Goal: Find specific page/section: Find specific page/section

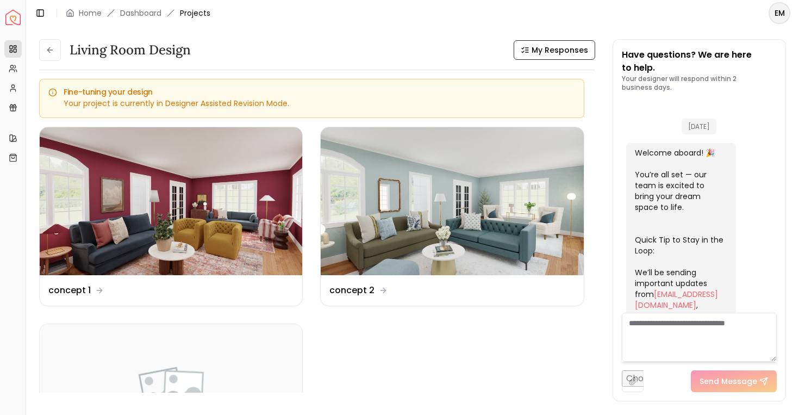
scroll to position [430, 0]
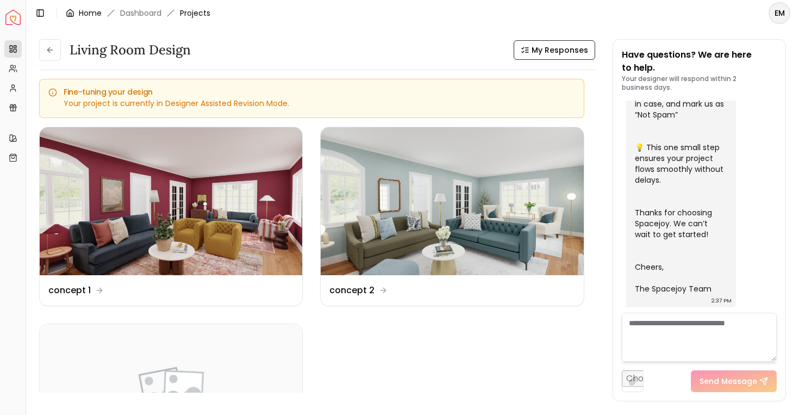
click at [79, 10] on link "Home" at bounding box center [90, 13] width 23 height 11
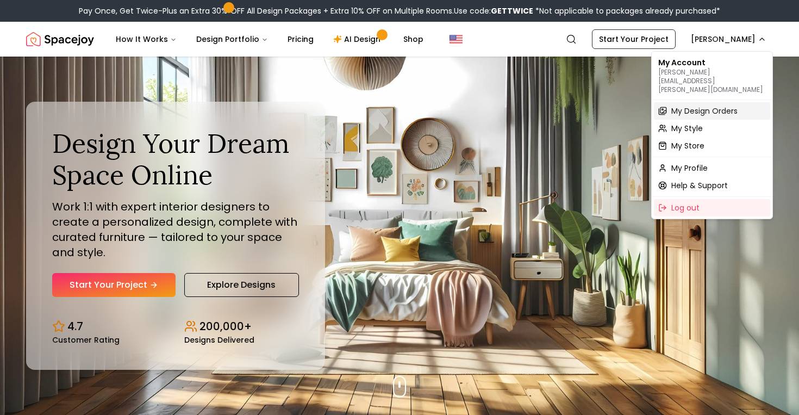
click at [686, 105] on span "My Design Orders" at bounding box center [705, 110] width 66 height 11
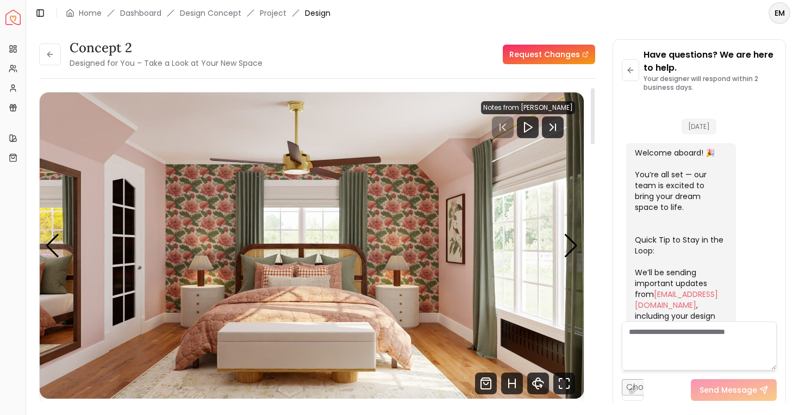
scroll to position [2187, 0]
